Goal: Task Accomplishment & Management: Use online tool/utility

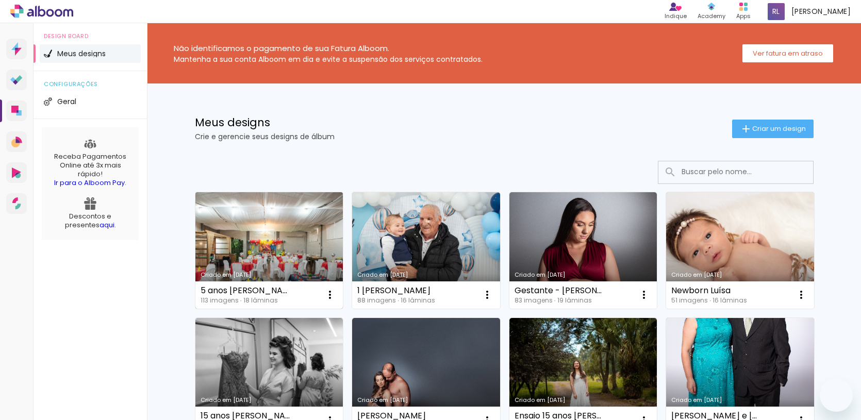
click at [318, 260] on link "Criado em [DATE]" at bounding box center [269, 250] width 148 height 116
